Goal: Entertainment & Leisure: Consume media (video, audio)

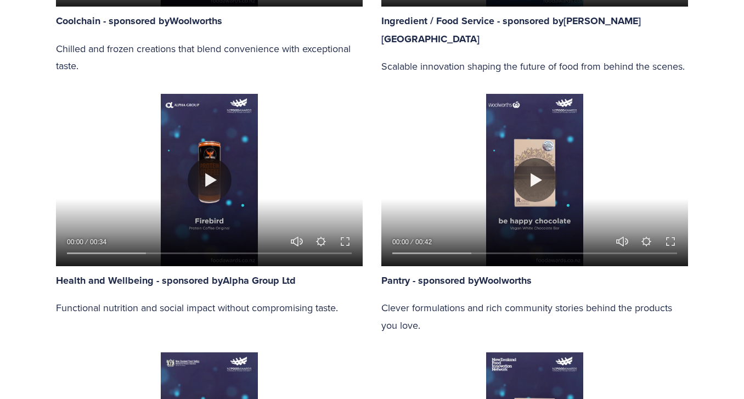
scroll to position [998, 0]
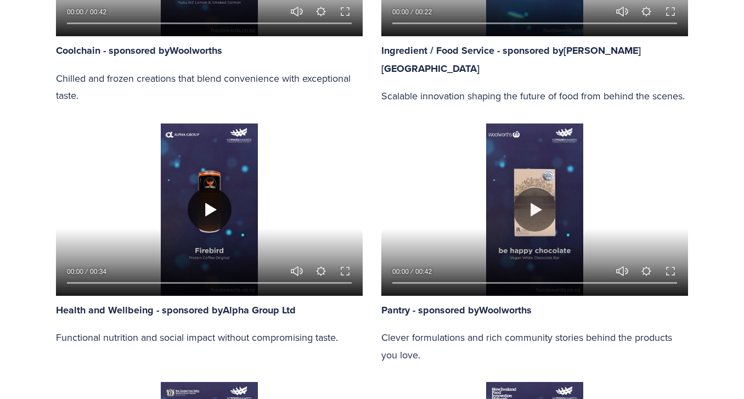
click at [212, 211] on button "Play" at bounding box center [210, 210] width 44 height 44
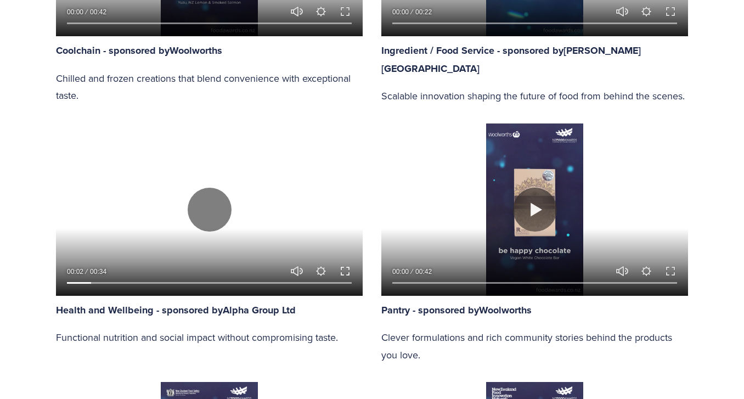
click at [343, 267] on button "Exit fullscreen Enter fullscreen" at bounding box center [344, 270] width 13 height 13
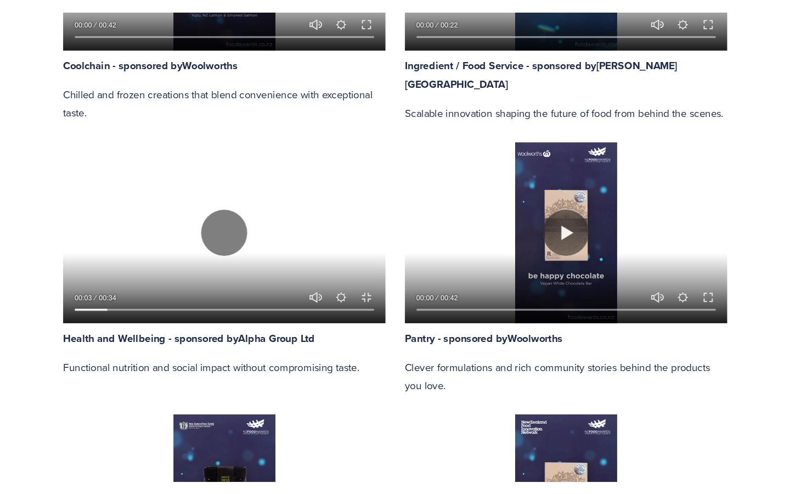
scroll to position [1069, 0]
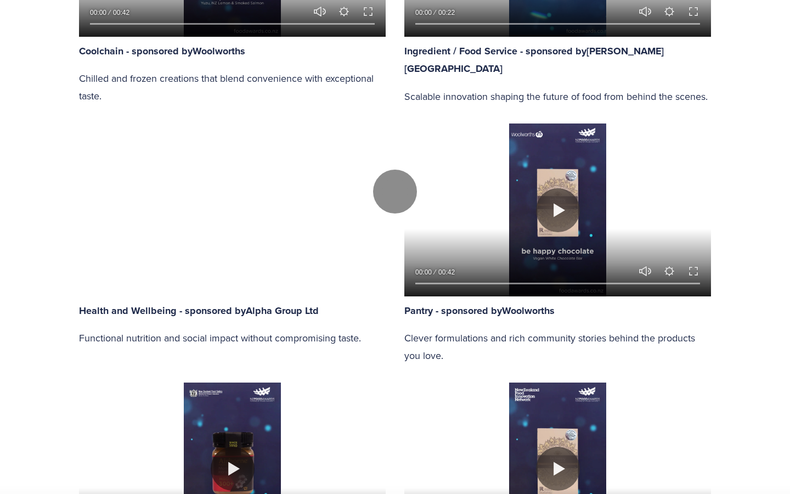
click at [66, 27] on div at bounding box center [395, 191] width 790 height 1780
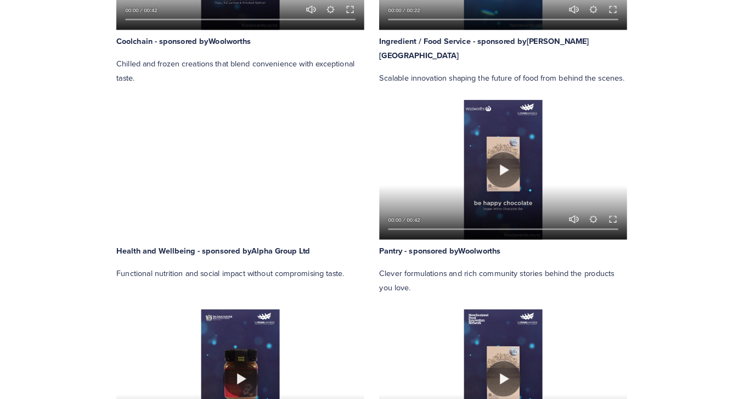
scroll to position [998, 0]
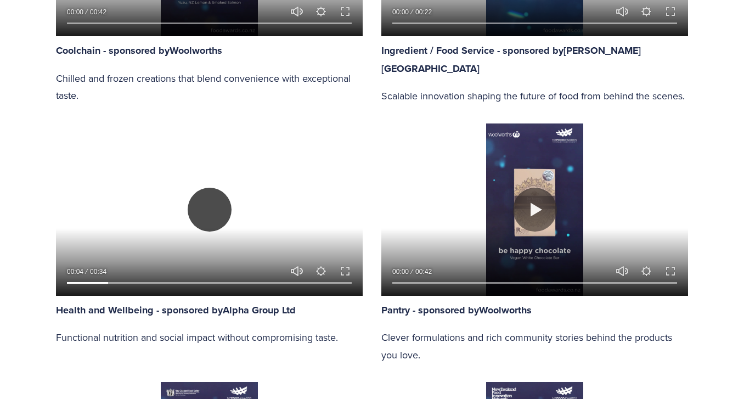
click at [206, 207] on button "Play" at bounding box center [210, 210] width 44 height 44
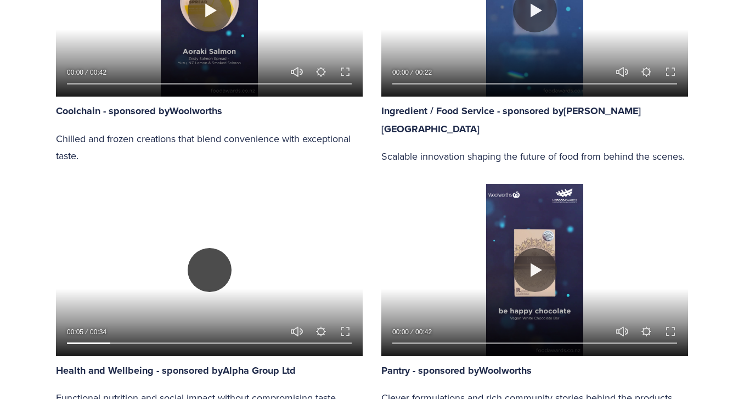
scroll to position [964, 0]
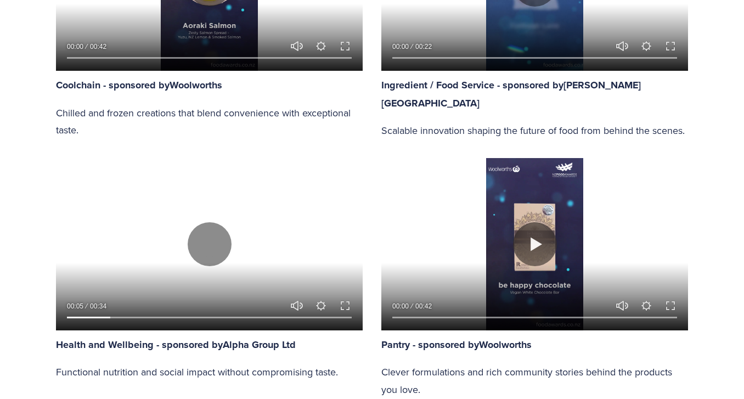
click at [238, 201] on div at bounding box center [209, 244] width 307 height 172
click at [212, 246] on button "Play" at bounding box center [210, 244] width 44 height 44
click at [349, 306] on button "Exit fullscreen Enter fullscreen" at bounding box center [344, 305] width 13 height 13
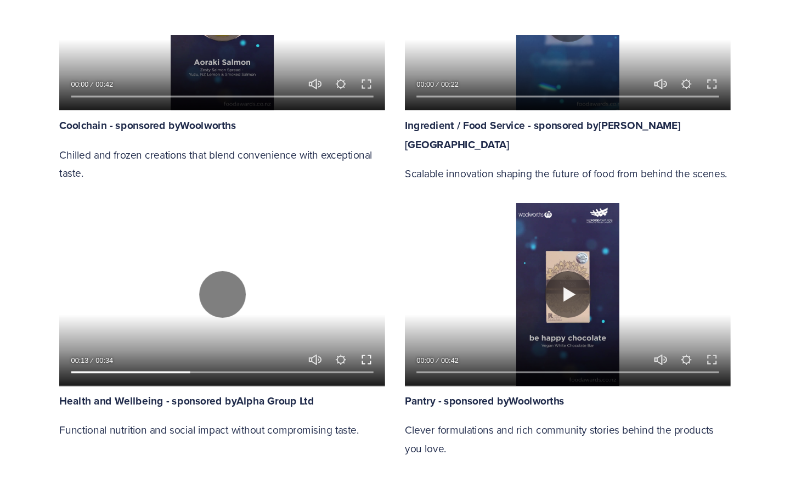
scroll to position [1035, 0]
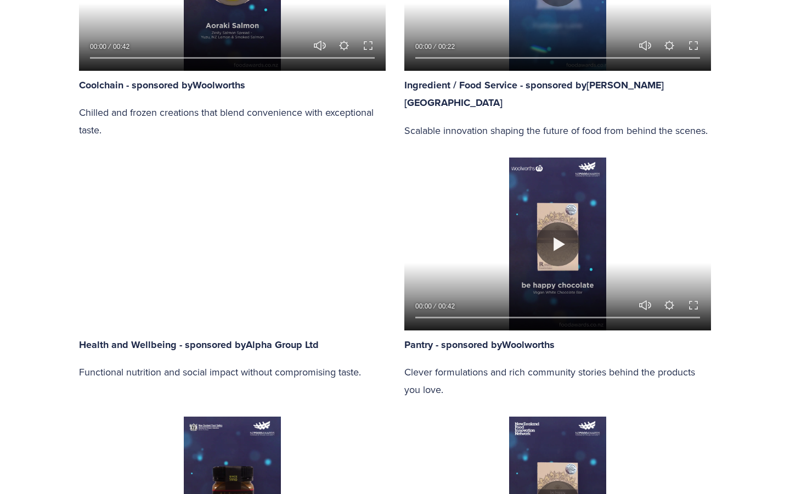
click at [398, 245] on button "Play" at bounding box center [395, 226] width 44 height 44
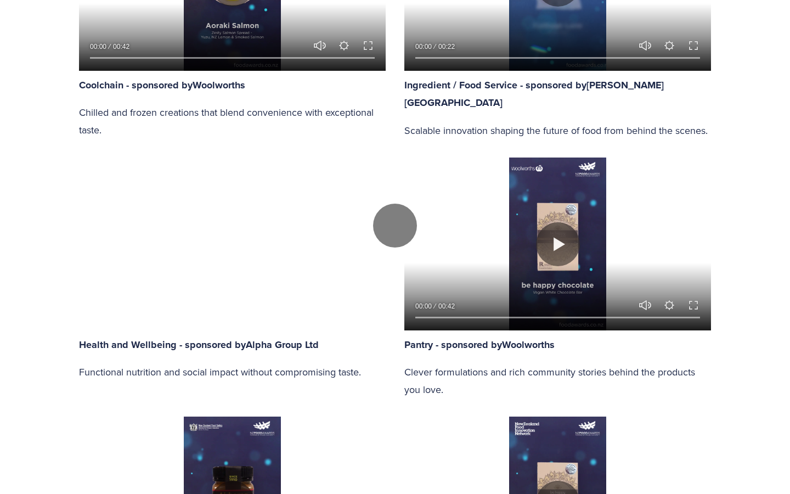
click at [708, 253] on div at bounding box center [395, 225] width 790 height 1780
click at [394, 247] on button "Play" at bounding box center [395, 226] width 44 height 44
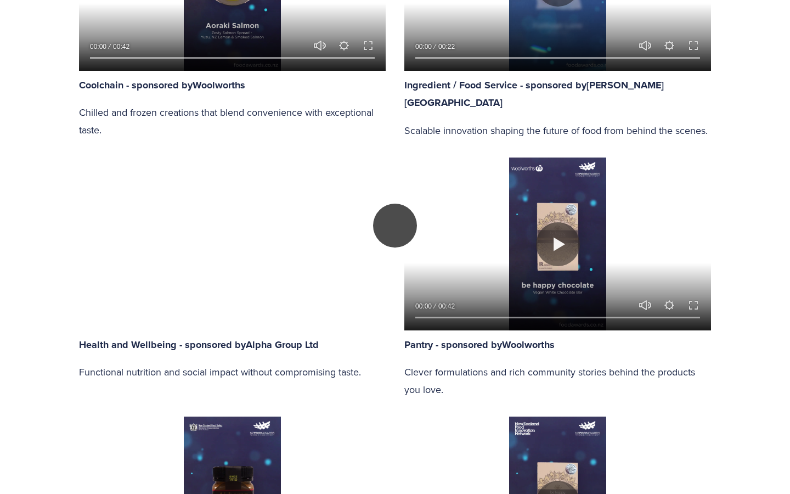
type input "45.33"
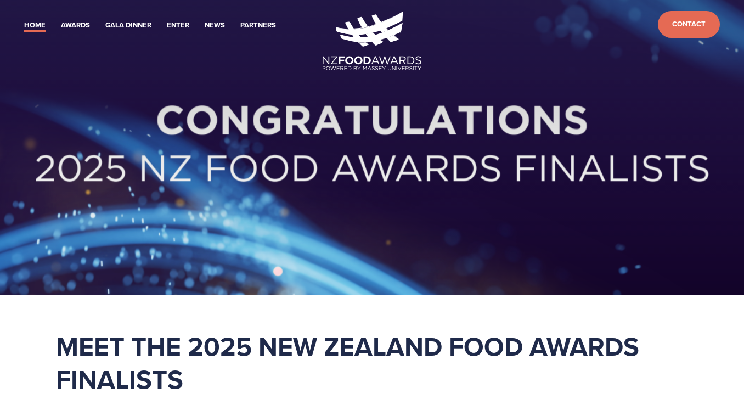
scroll to position [0, 0]
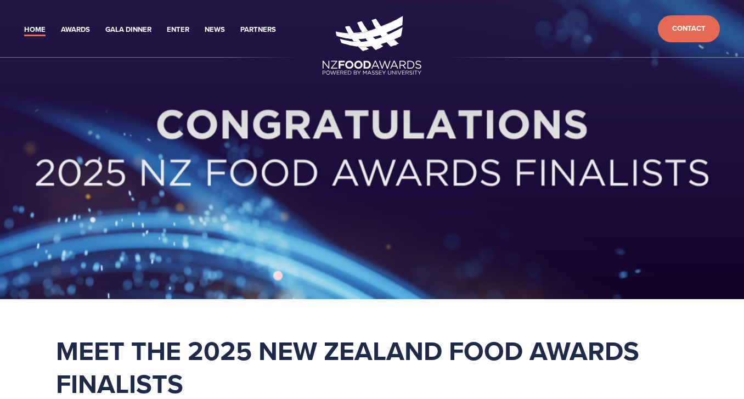
drag, startPoint x: 646, startPoint y: 20, endPoint x: 643, endPoint y: 25, distance: 5.6
click at [645, 20] on ul "Contact" at bounding box center [573, 28] width 305 height 27
click at [687, 94] on div at bounding box center [372, 149] width 744 height 299
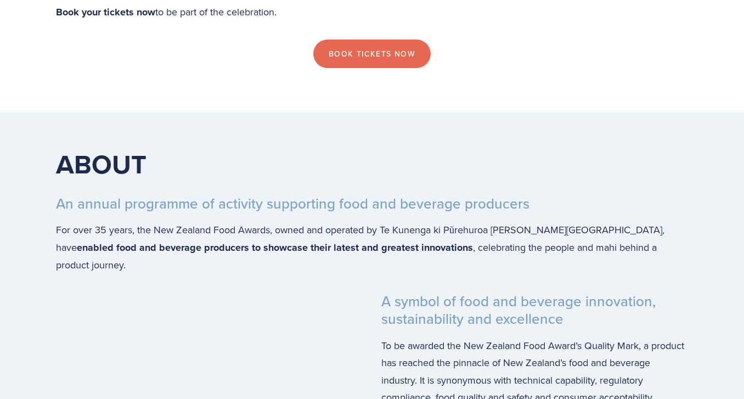
scroll to position [1984, 0]
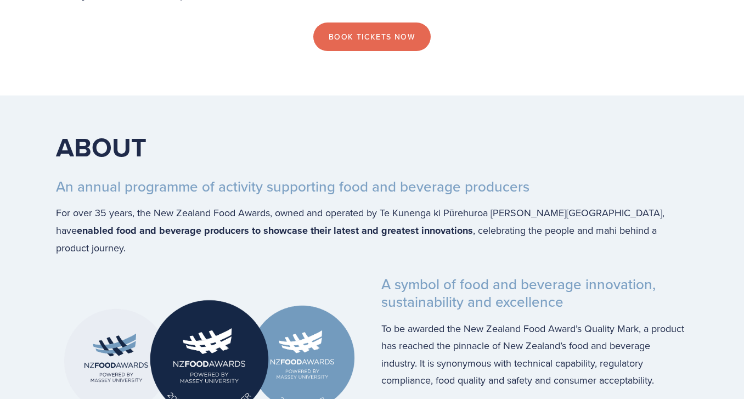
click at [18, 362] on section "ABOUT An annual programme of activity supporting food and beverage producers Fo…" at bounding box center [372, 403] width 744 height 617
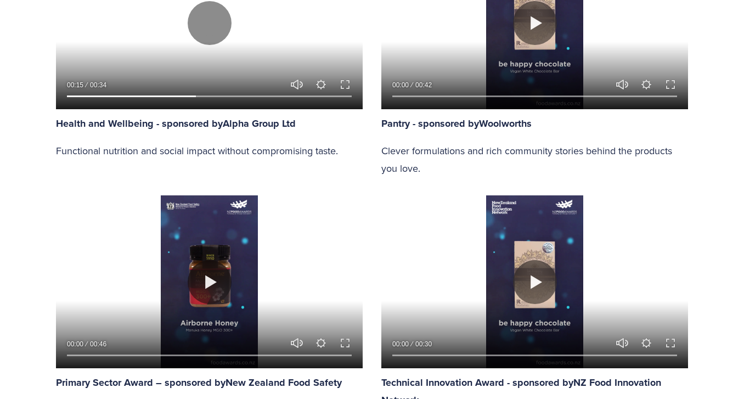
scroll to position [940, 0]
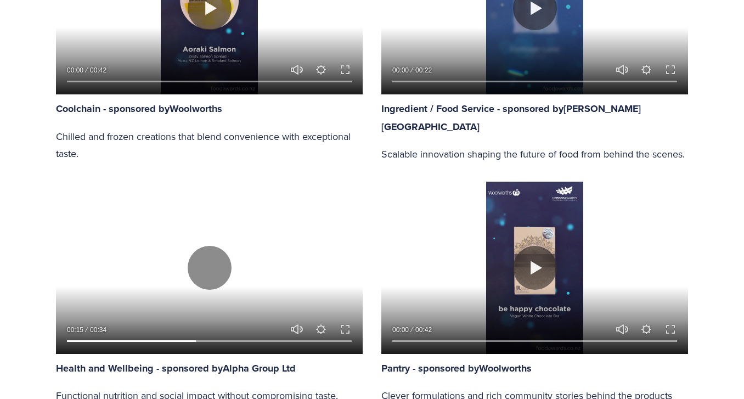
click at [244, 388] on p "Functional nutrition and social impact without compromising taste." at bounding box center [209, 396] width 307 height 18
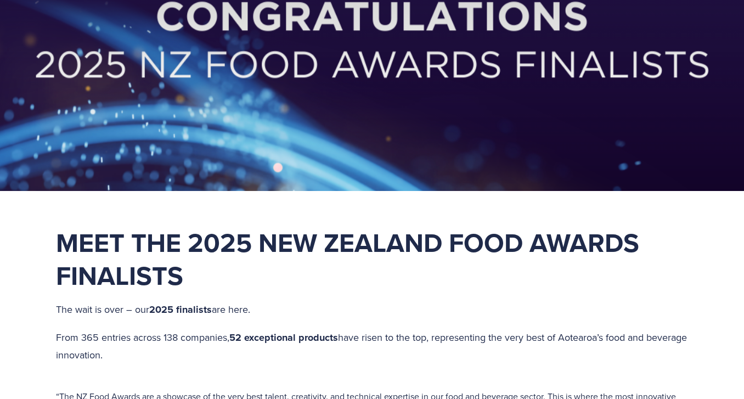
scroll to position [0, 0]
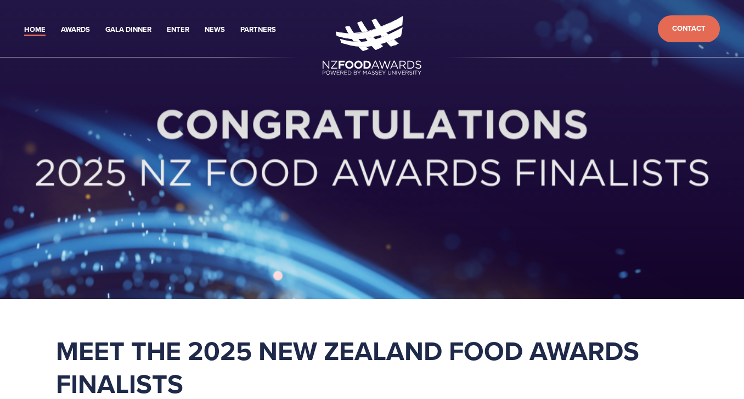
drag, startPoint x: 586, startPoint y: 121, endPoint x: 618, endPoint y: 104, distance: 36.3
click at [643, 100] on div at bounding box center [372, 167] width 702 height 140
click at [606, 82] on div at bounding box center [372, 149] width 744 height 299
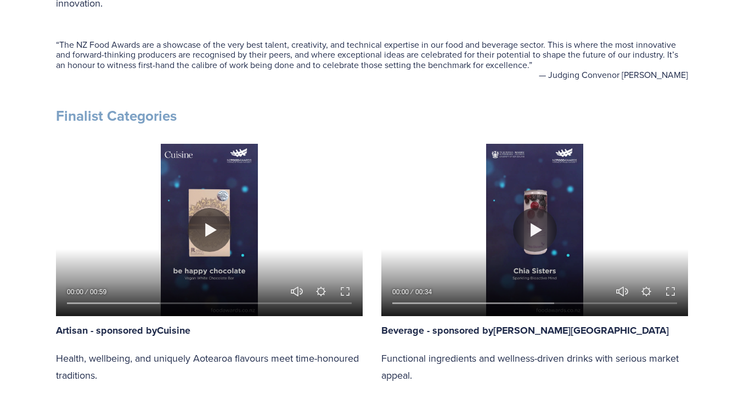
click at [365, 344] on div "Play 00:00 00:59 Unmute Mute Settings Speed Normal Speed Go back to previous me…" at bounding box center [209, 263] width 325 height 259
click at [366, 360] on div "Play 00:00 00:59 Unmute Mute Settings Speed Normal Speed Go back to previous me…" at bounding box center [209, 263] width 325 height 259
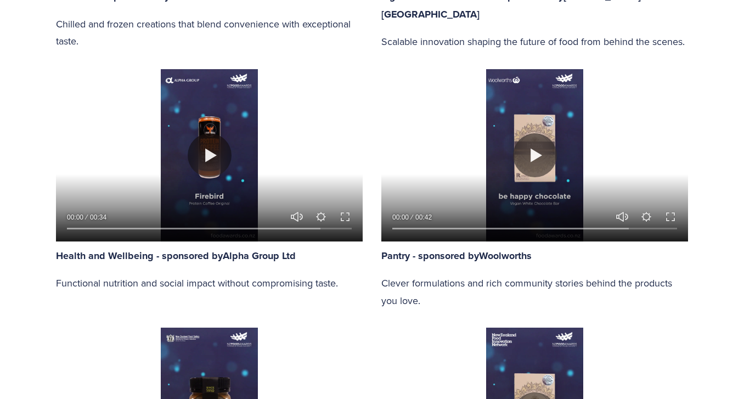
scroll to position [1050, 0]
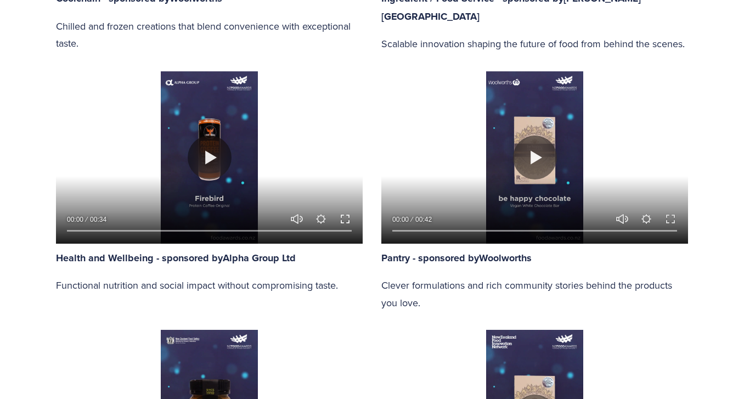
click at [345, 217] on button "Exit fullscreen Enter fullscreen" at bounding box center [344, 218] width 13 height 13
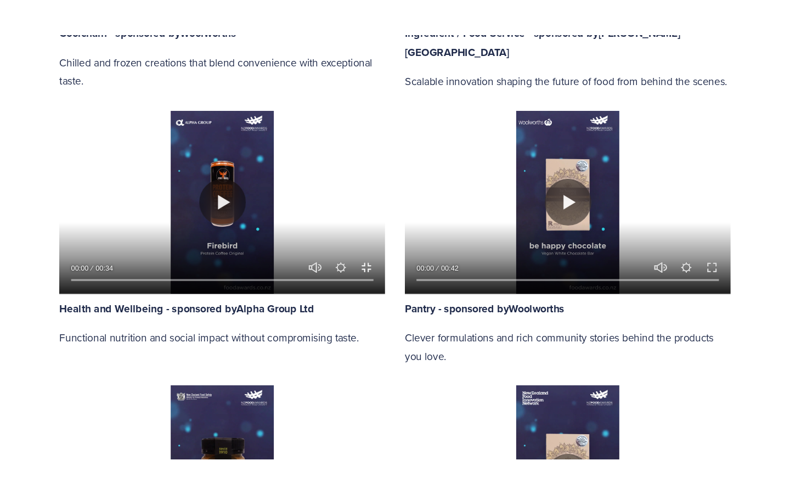
scroll to position [1122, 0]
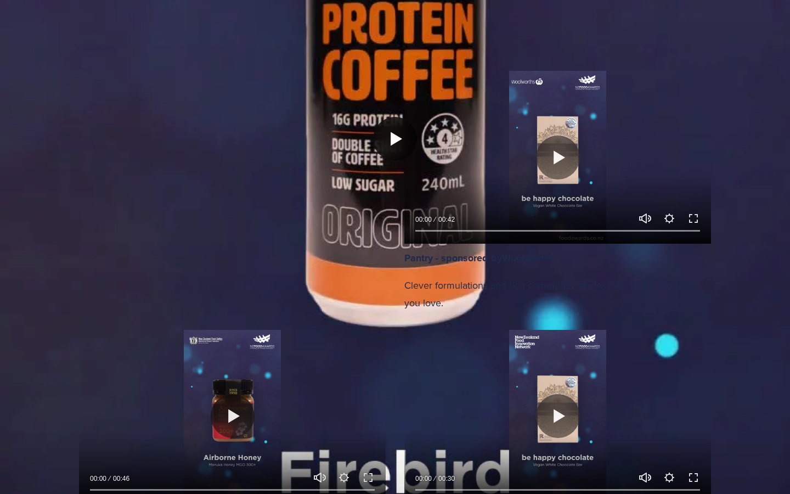
click at [397, 161] on button "Play" at bounding box center [395, 139] width 44 height 44
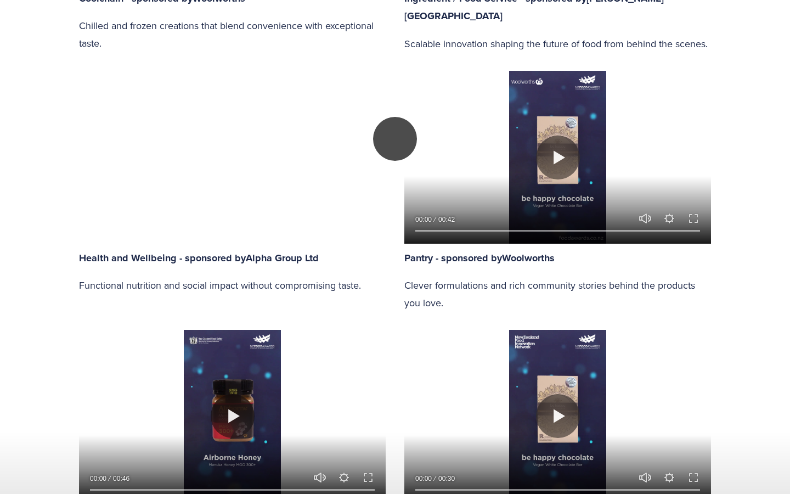
type input "5.42"
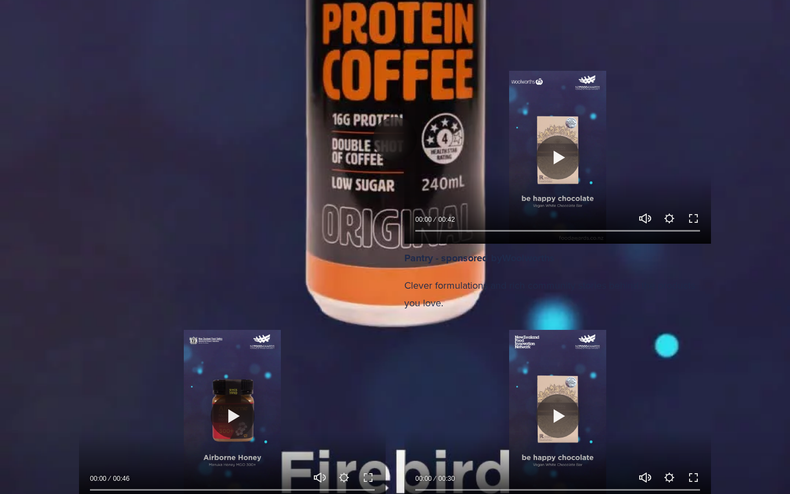
drag, startPoint x: 22, startPoint y: 481, endPoint x: 10, endPoint y: 479, distance: 11.6
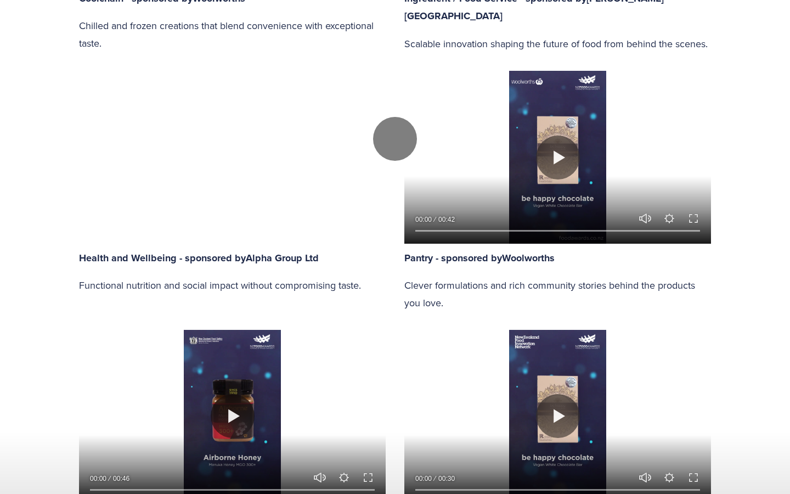
click at [388, 161] on button "Play" at bounding box center [395, 139] width 44 height 44
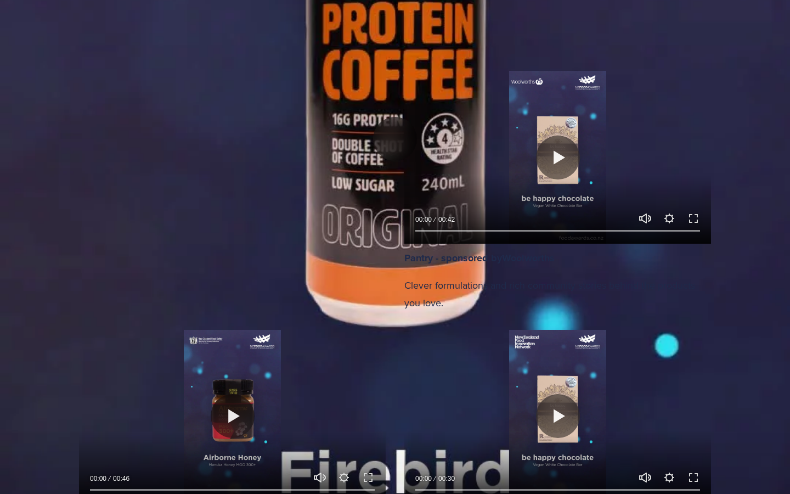
drag, startPoint x: 50, startPoint y: 481, endPoint x: 10, endPoint y: 484, distance: 40.7
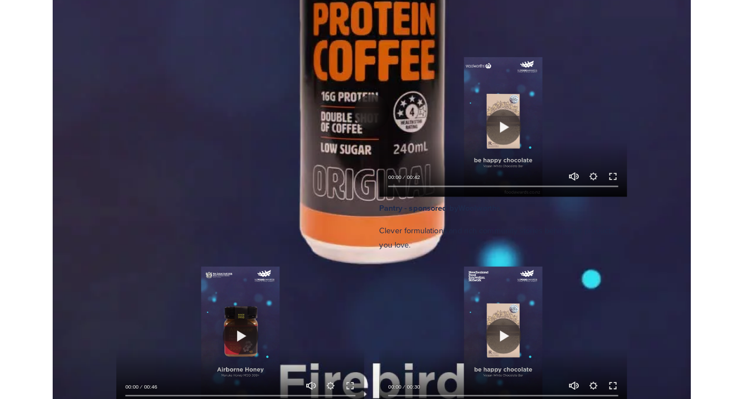
scroll to position [1050, 0]
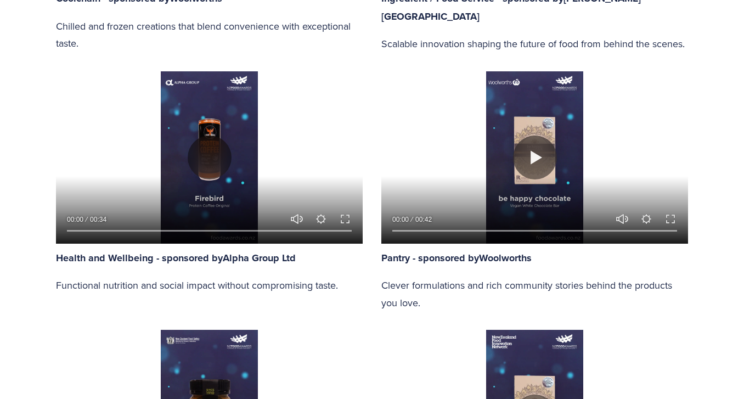
drag, startPoint x: 349, startPoint y: 216, endPoint x: 349, endPoint y: 264, distance: 48.3
click at [349, 216] on button "Exit fullscreen Enter fullscreen" at bounding box center [344, 218] width 13 height 13
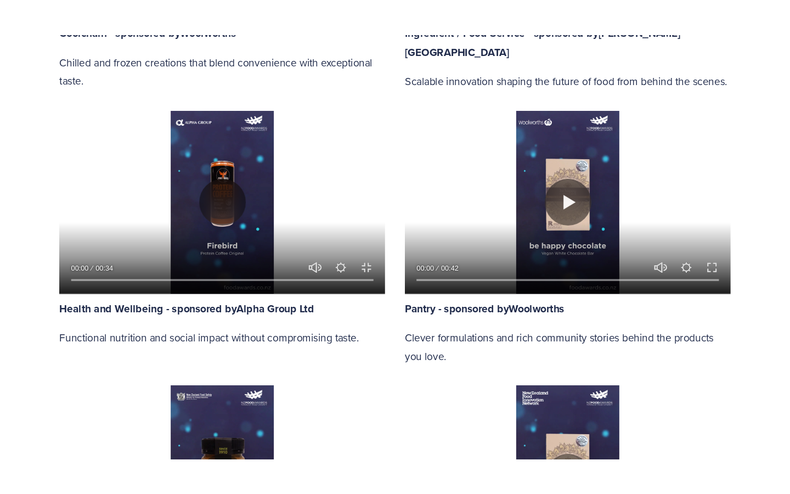
scroll to position [1122, 0]
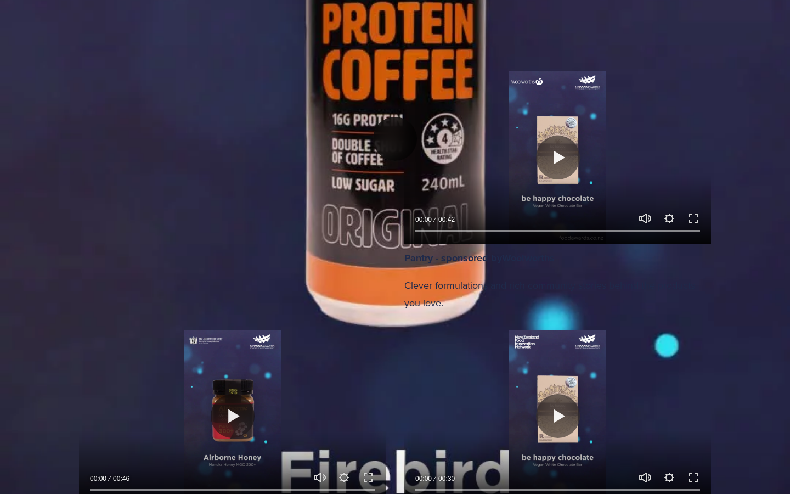
drag, startPoint x: 388, startPoint y: 241, endPoint x: 422, endPoint y: 269, distance: 44.5
click at [388, 161] on button "Play" at bounding box center [395, 139] width 44 height 44
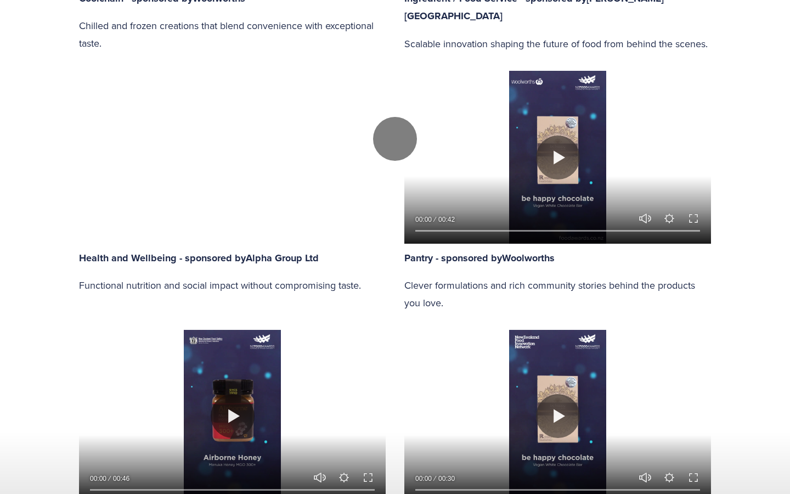
click at [743, 398] on div at bounding box center [395, 138] width 790 height 1780
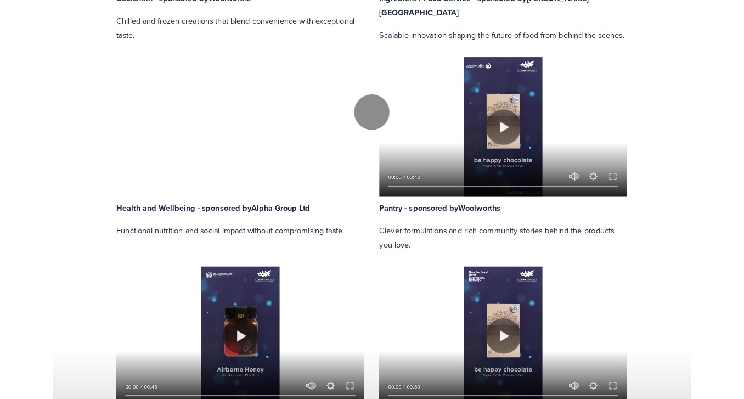
scroll to position [1050, 0]
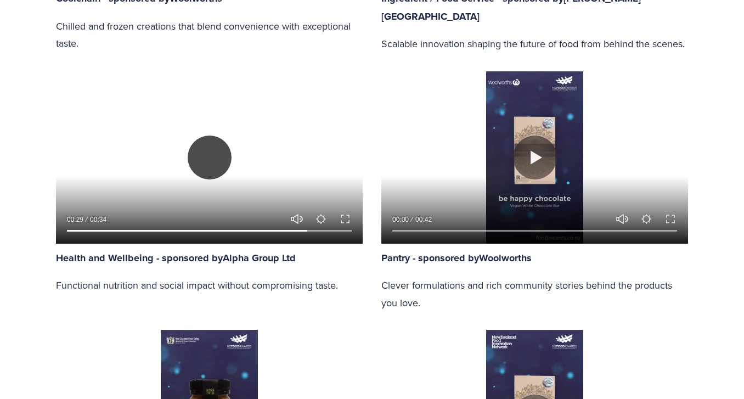
click at [210, 156] on button "Play" at bounding box center [210, 157] width 44 height 44
click at [340, 219] on button "Exit fullscreen Enter fullscreen" at bounding box center [344, 218] width 13 height 13
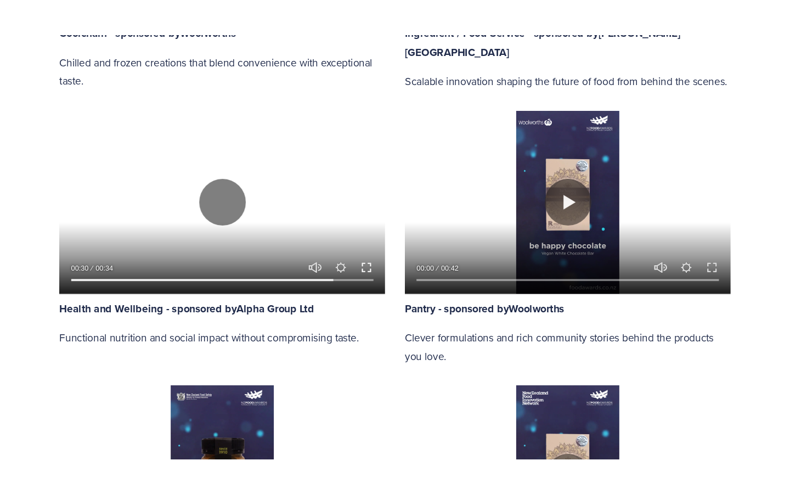
scroll to position [1122, 0]
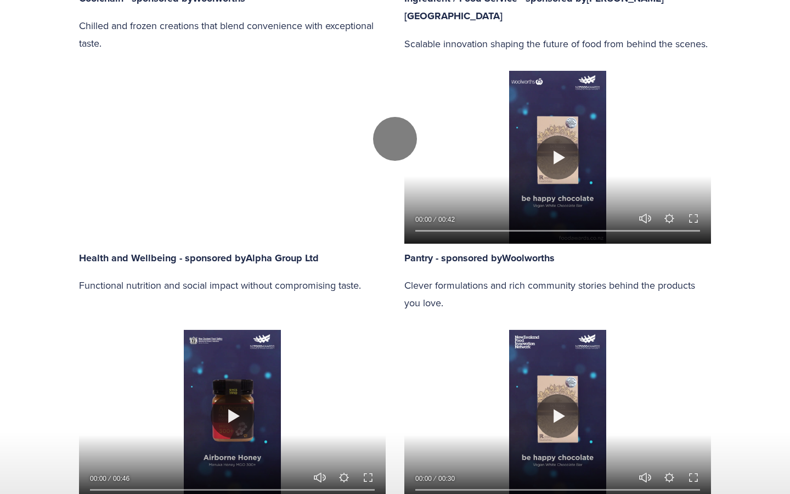
click at [495, 38] on div at bounding box center [395, 138] width 790 height 1780
type input "94.16"
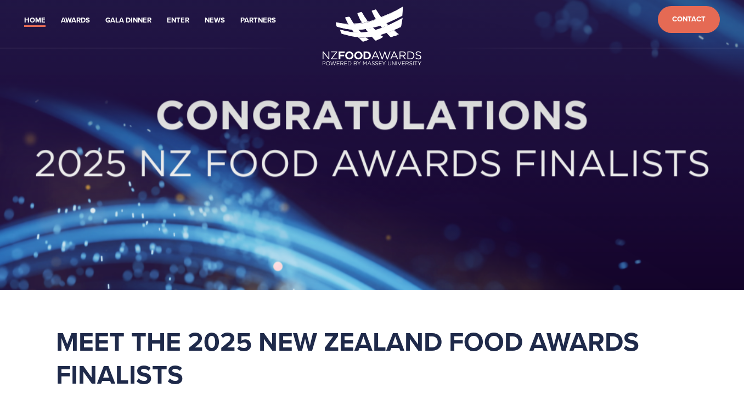
scroll to position [0, 0]
